Goal: Information Seeking & Learning: Learn about a topic

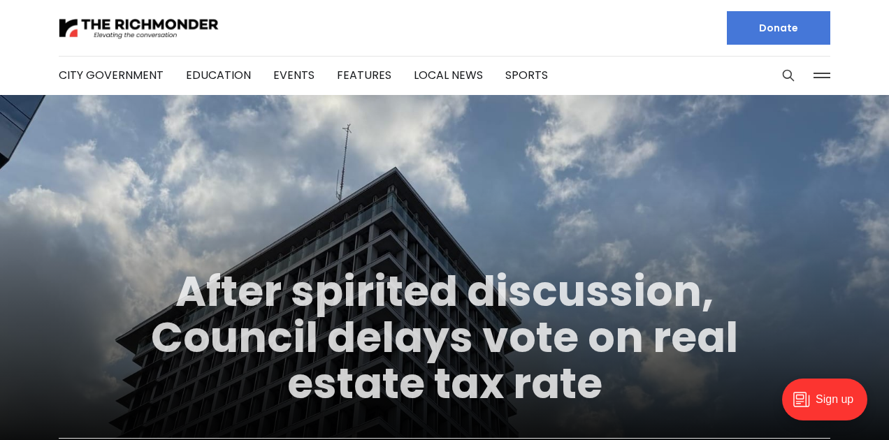
click at [391, 282] on link "After spirited discussion, Council delays vote on real estate tax rate" at bounding box center [444, 337] width 587 height 151
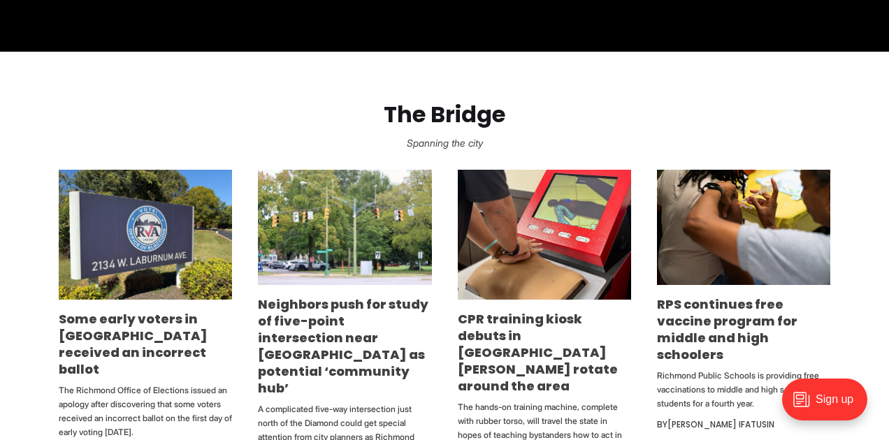
scroll to position [710, 0]
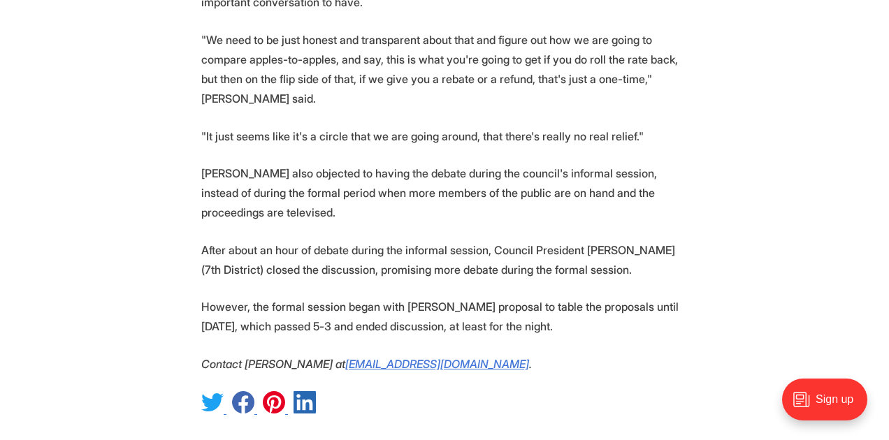
scroll to position [1750, 0]
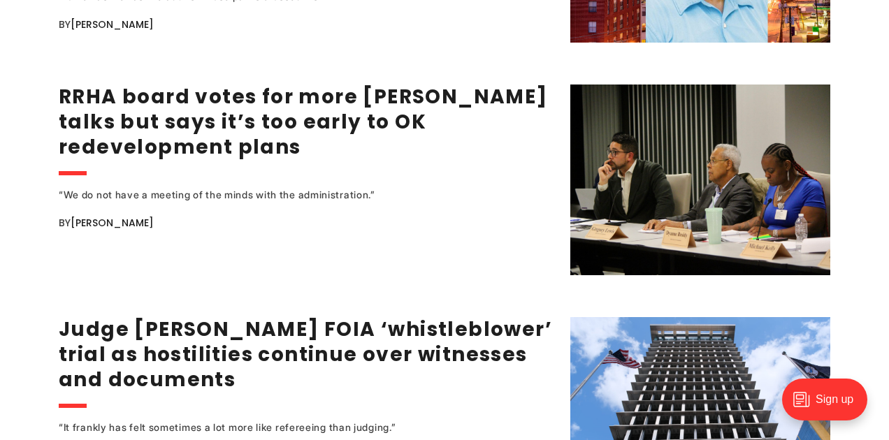
scroll to position [1985, 0]
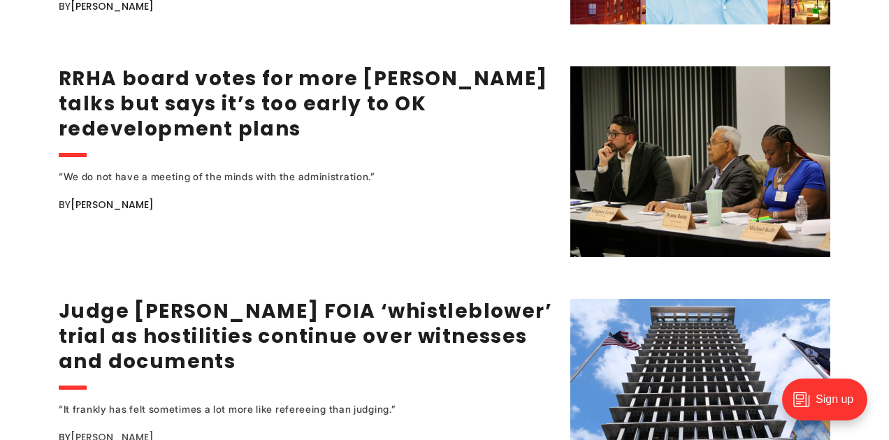
click at [127, 430] on link "[PERSON_NAME]" at bounding box center [112, 437] width 83 height 14
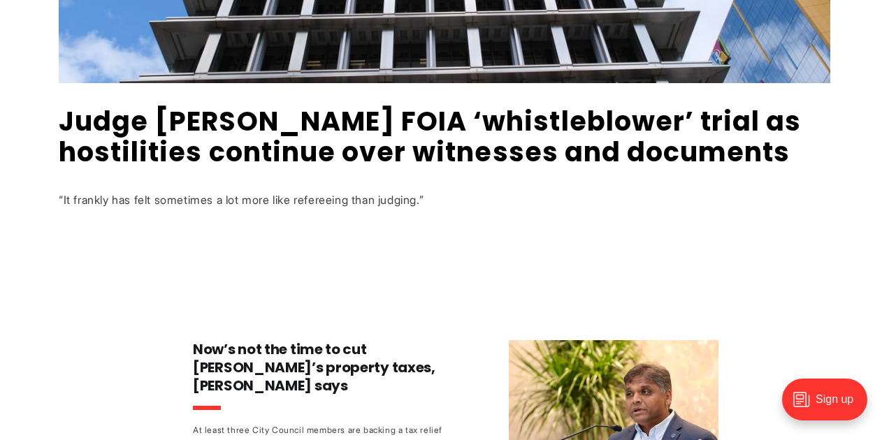
scroll to position [842, 0]
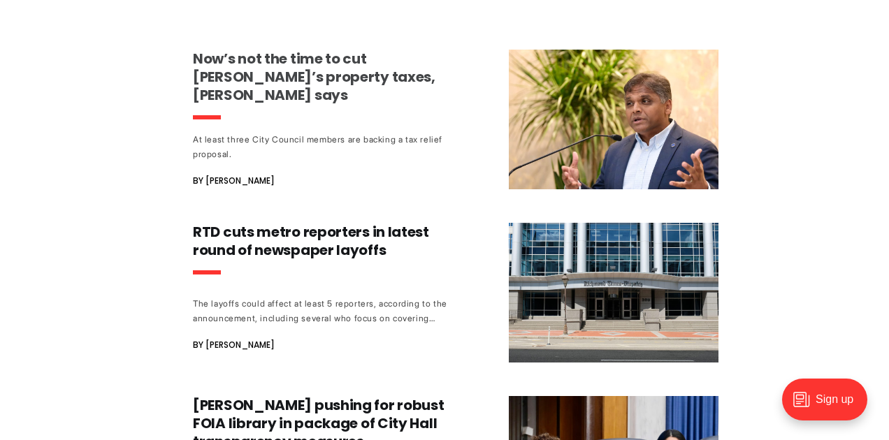
click at [315, 73] on h3 "Now’s not the time to cut Richmond’s property taxes, Avula says" at bounding box center [323, 77] width 260 height 54
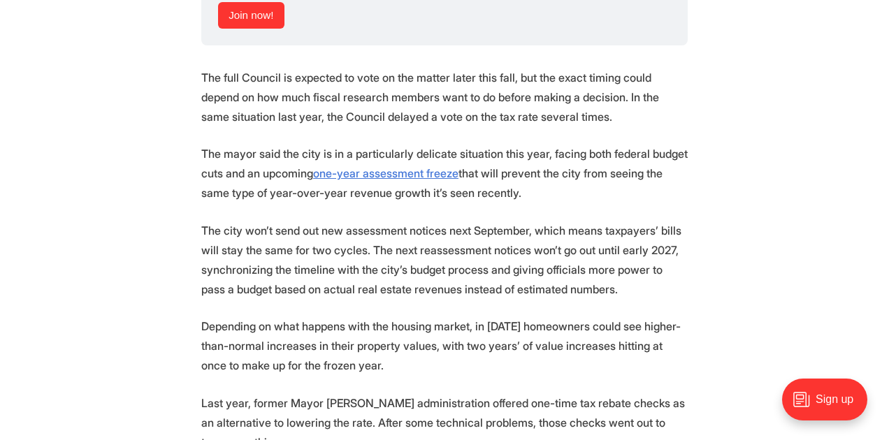
scroll to position [2314, 0]
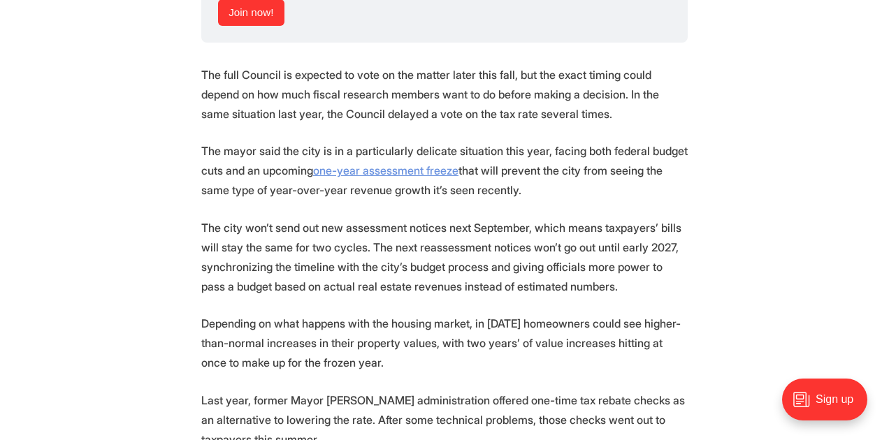
click at [442, 163] on u "one-year assessment freeze" at bounding box center [385, 170] width 145 height 14
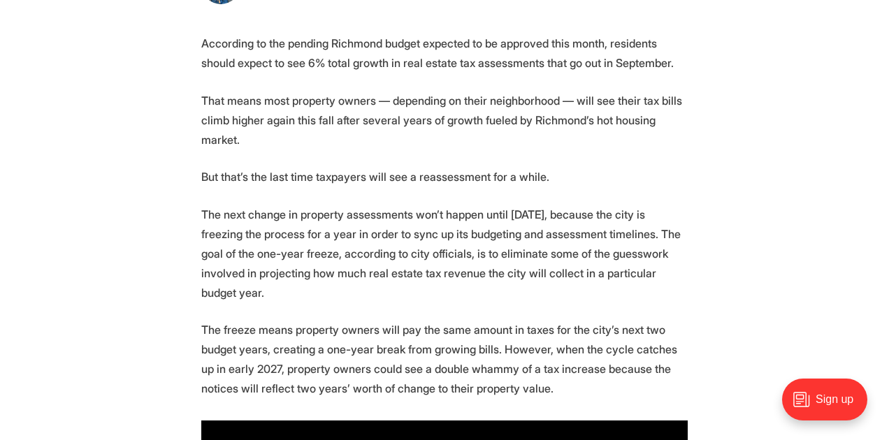
scroll to position [529, 0]
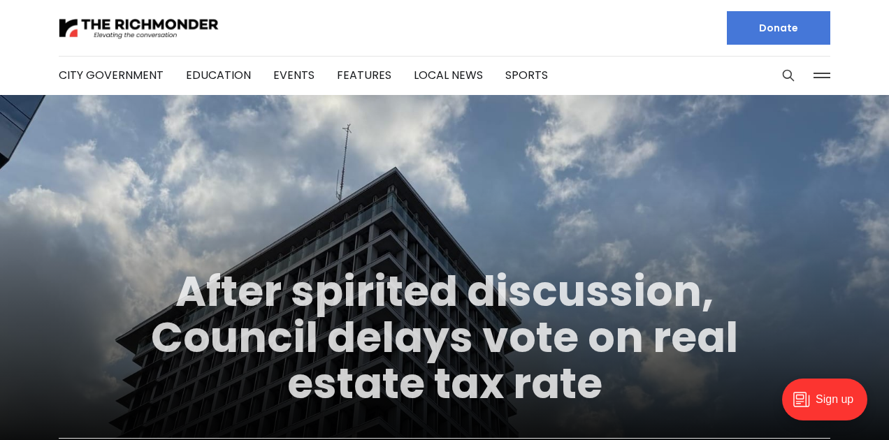
click at [377, 291] on link "After spirited discussion, Council delays vote on real estate tax rate" at bounding box center [444, 337] width 587 height 151
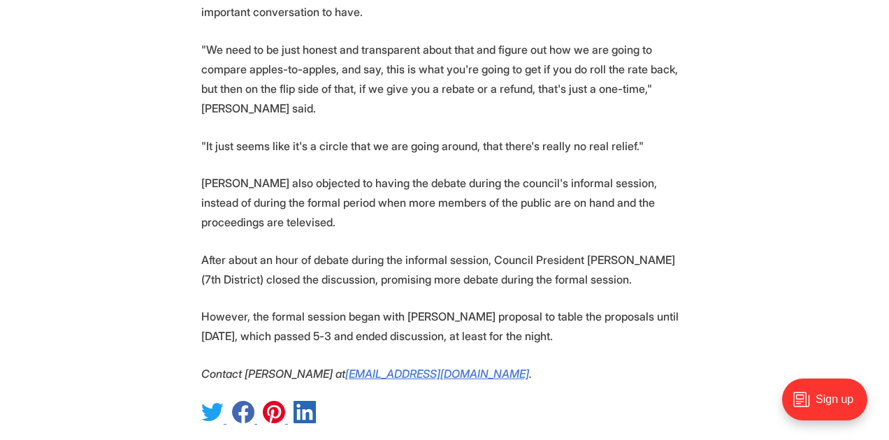
scroll to position [1742, 0]
